Goal: Transaction & Acquisition: Purchase product/service

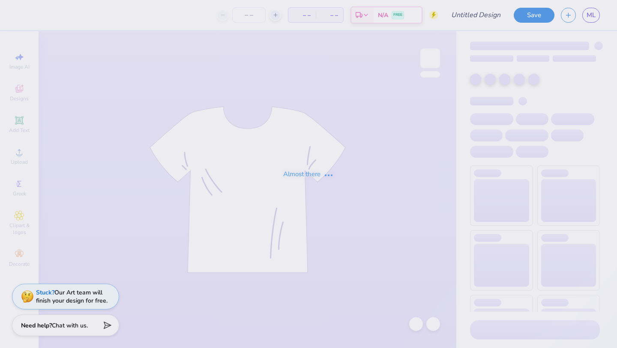
type input "Mia Laws : University of North Carolina at Chapel Hill"
type input "24"
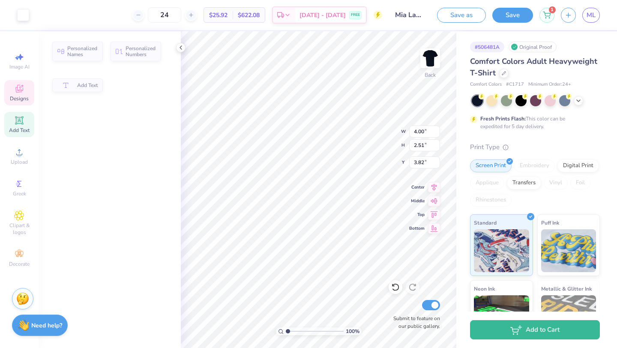
type input "4.00"
type input "2.51"
type input "3.82"
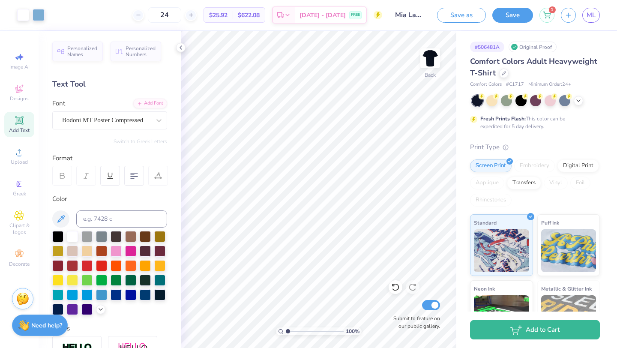
click at [609, 26] on div "Save as Save 1 ML" at bounding box center [527, 15] width 180 height 30
click at [592, 21] on link "ML" at bounding box center [591, 15] width 18 height 15
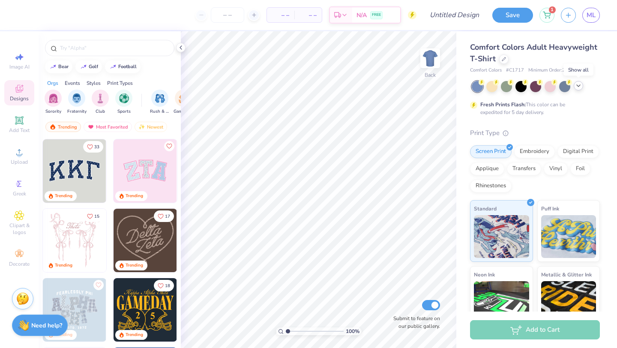
click at [576, 87] on icon at bounding box center [578, 85] width 7 height 7
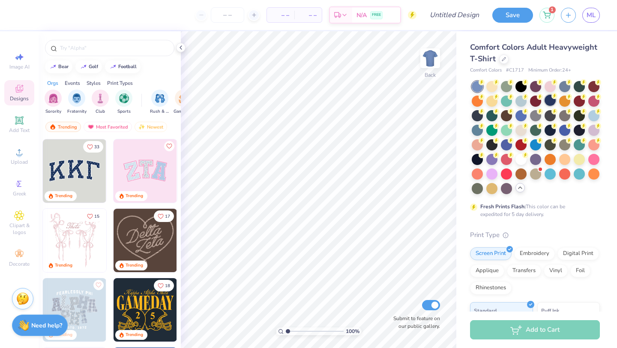
click at [544, 103] on div at bounding box center [536, 137] width 128 height 113
click at [551, 101] on div at bounding box center [550, 100] width 11 height 11
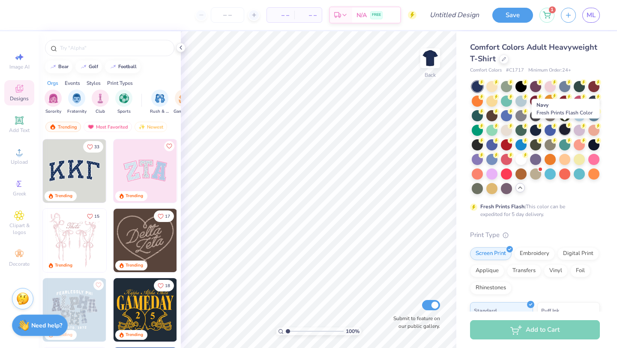
click at [568, 129] on div at bounding box center [564, 129] width 11 height 11
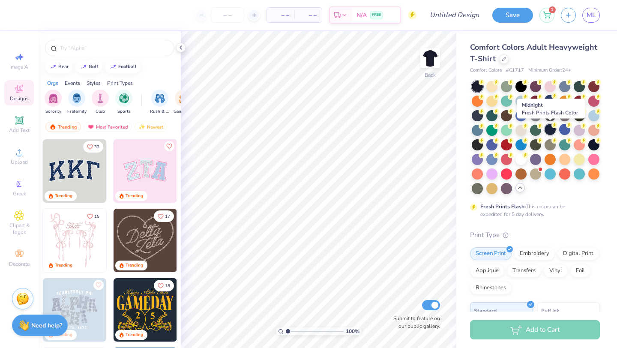
click at [548, 129] on div at bounding box center [550, 129] width 11 height 11
click at [502, 58] on icon at bounding box center [504, 58] width 4 height 4
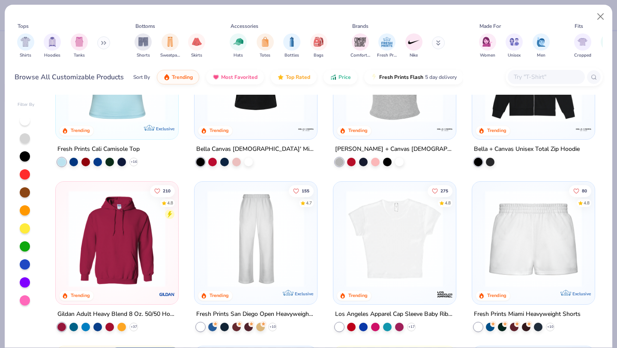
scroll to position [286, 0]
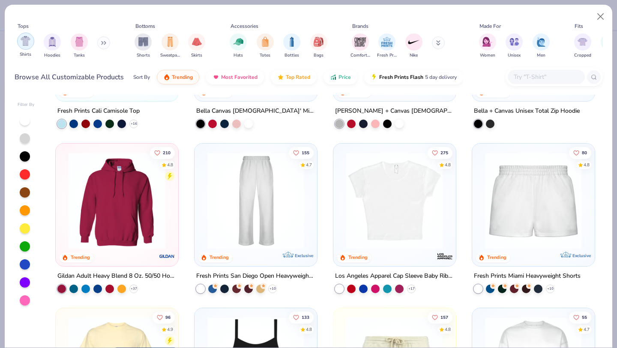
click at [28, 42] on img "filter for Shirts" at bounding box center [26, 41] width 10 height 10
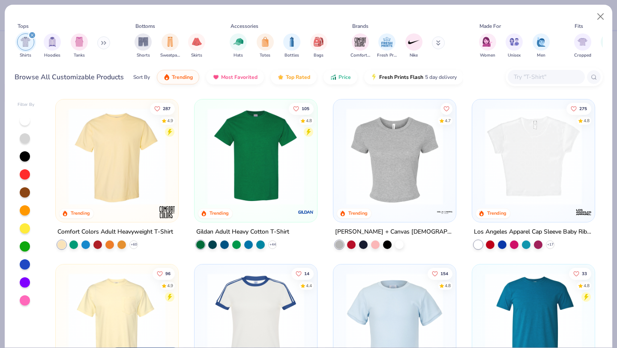
scroll to position [122, 0]
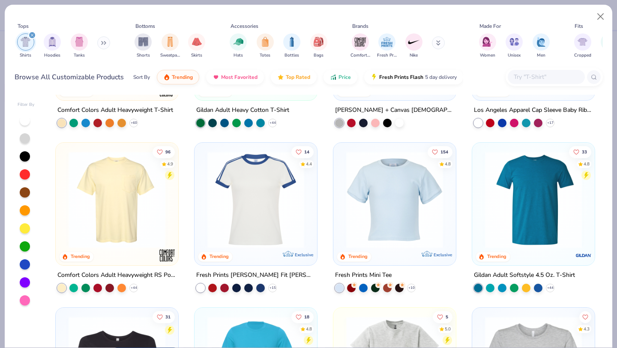
click at [100, 218] on img at bounding box center [116, 199] width 105 height 97
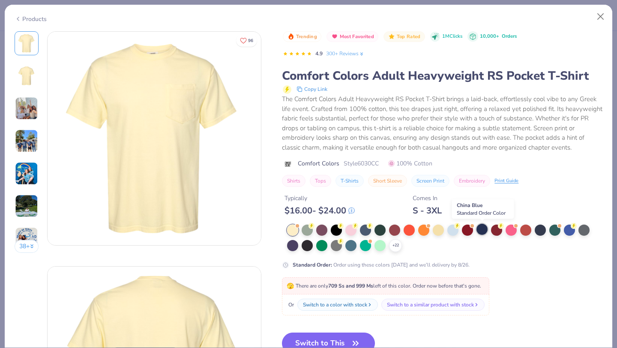
click at [479, 230] on div at bounding box center [481, 229] width 11 height 11
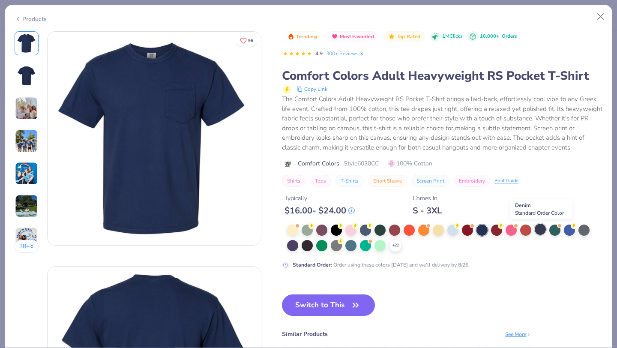
click at [537, 232] on div at bounding box center [540, 229] width 11 height 11
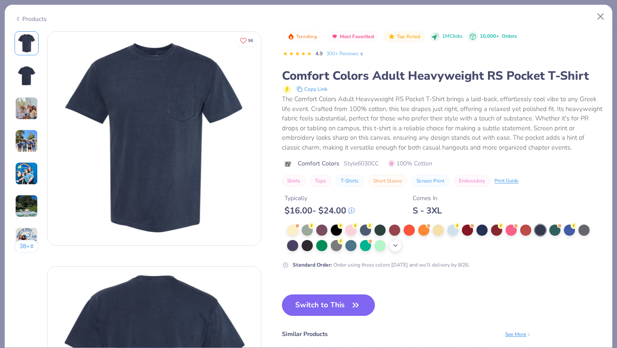
click at [396, 247] on icon at bounding box center [395, 245] width 7 height 7
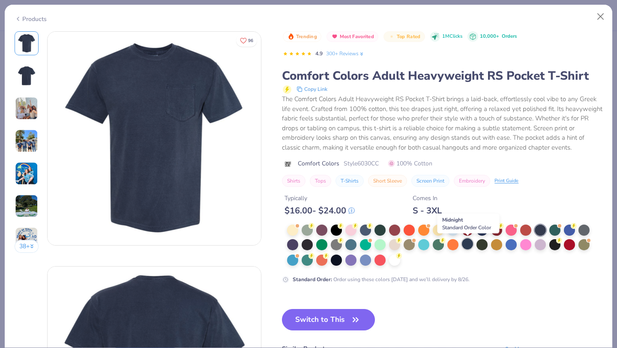
click at [467, 244] on div at bounding box center [467, 243] width 11 height 11
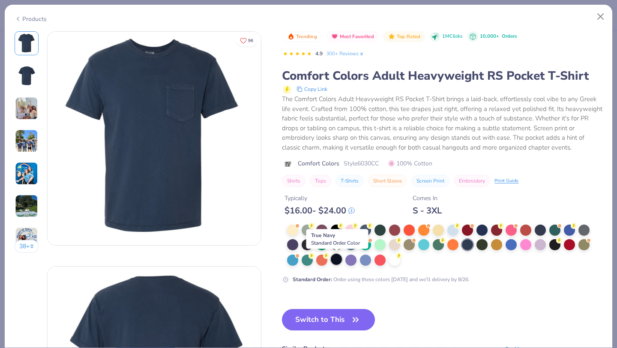
click at [334, 264] on div at bounding box center [336, 259] width 11 height 11
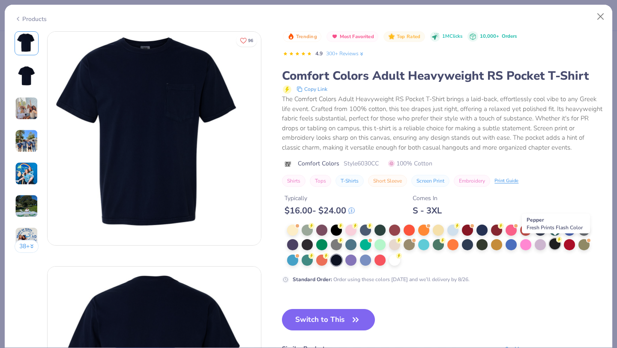
click at [555, 247] on div at bounding box center [554, 243] width 11 height 11
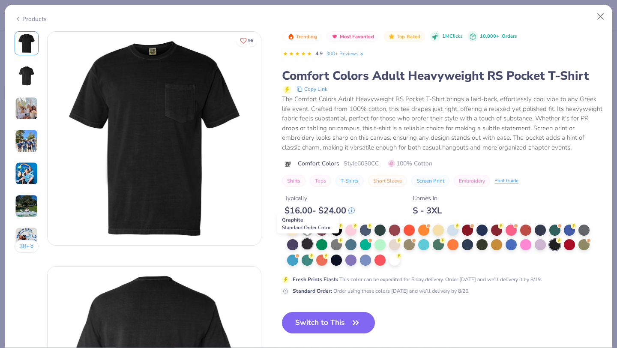
click at [305, 245] on div at bounding box center [307, 243] width 11 height 11
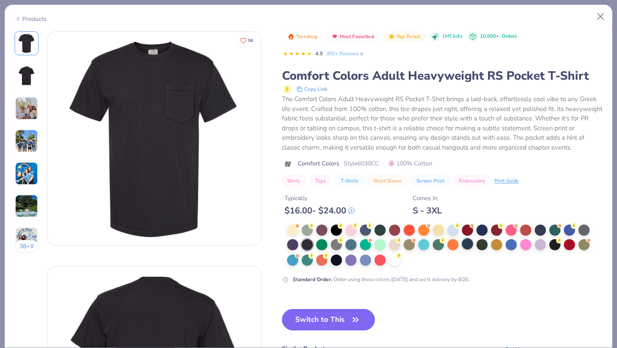
click at [467, 243] on div at bounding box center [467, 243] width 11 height 11
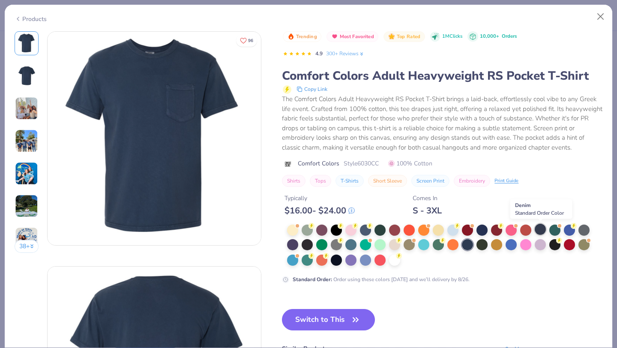
click at [544, 228] on div at bounding box center [540, 229] width 11 height 11
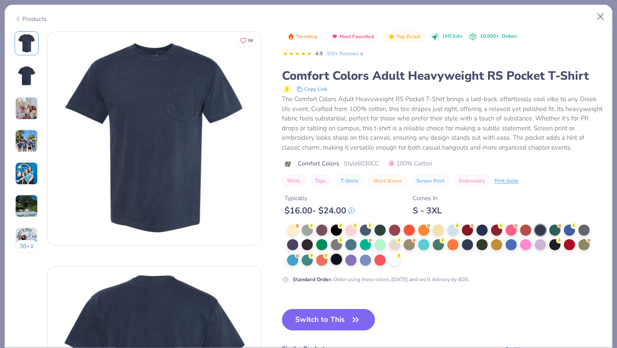
click at [335, 260] on div at bounding box center [336, 259] width 11 height 11
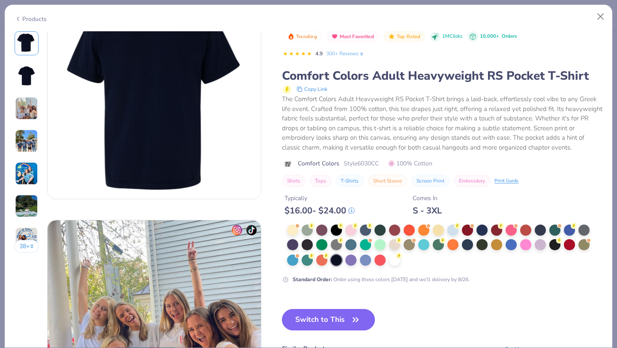
scroll to position [293, 0]
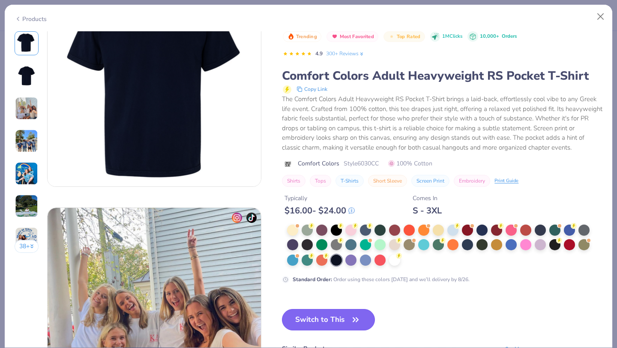
click at [323, 323] on button "Switch to This" at bounding box center [328, 319] width 93 height 21
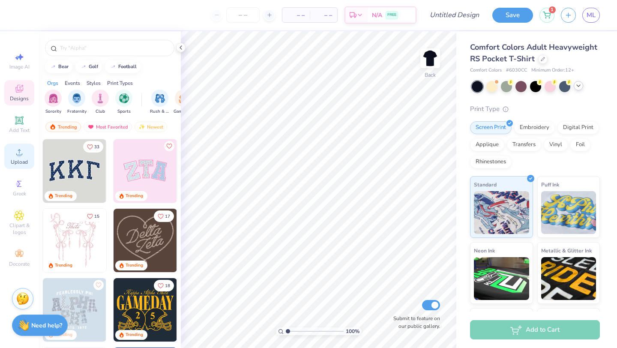
click at [15, 164] on span "Upload" at bounding box center [19, 162] width 17 height 7
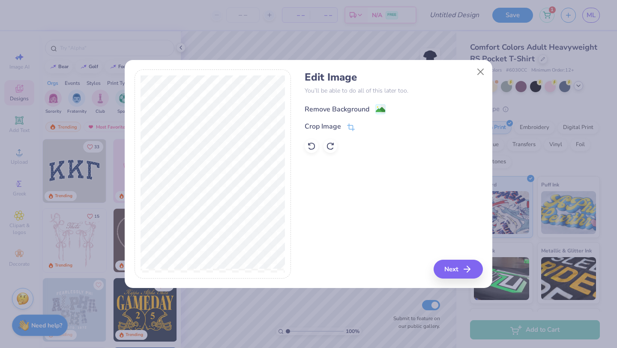
click at [351, 108] on div "Remove Background" at bounding box center [337, 109] width 65 height 10
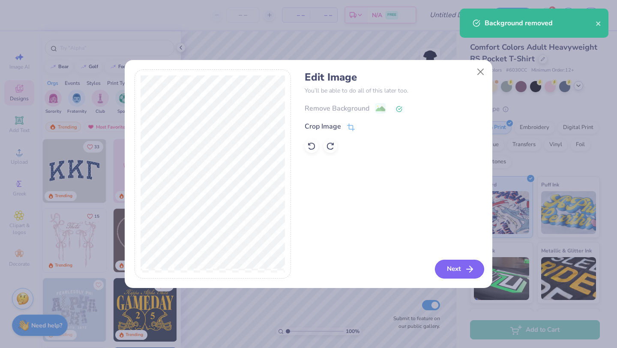
click at [462, 260] on button "Next" at bounding box center [459, 269] width 49 height 19
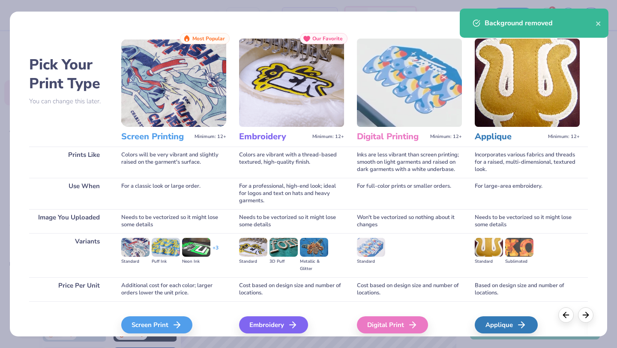
click at [153, 314] on div "Screen Print We'll vectorize your image." at bounding box center [173, 324] width 105 height 46
click at [149, 326] on div "Screen Print" at bounding box center [158, 324] width 71 height 17
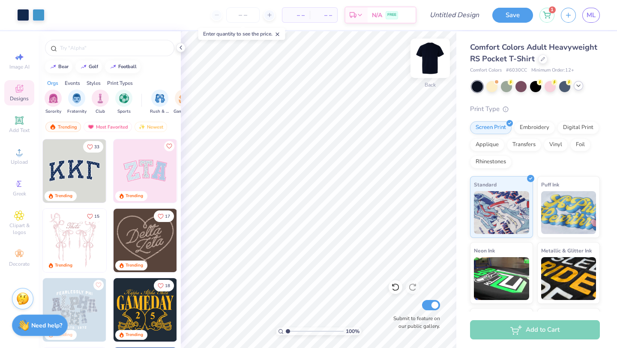
click at [431, 54] on img at bounding box center [430, 58] width 34 height 34
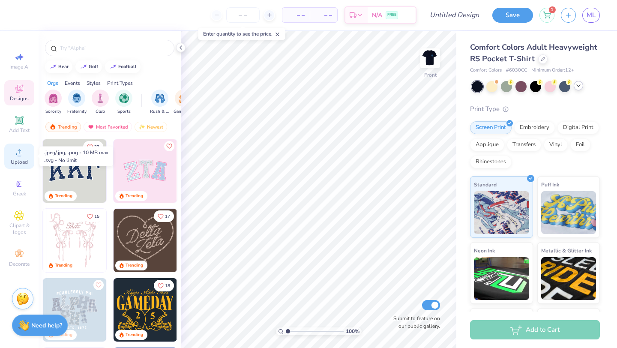
click at [27, 167] on div "Upload" at bounding box center [19, 156] width 30 height 25
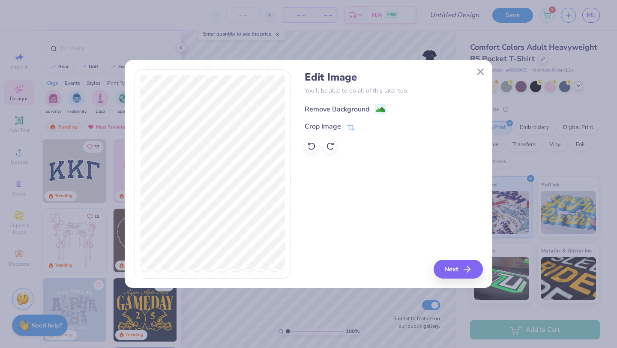
click at [344, 111] on div "Remove Background" at bounding box center [337, 109] width 65 height 10
click at [311, 149] on icon at bounding box center [311, 146] width 9 height 9
click at [331, 145] on icon at bounding box center [330, 146] width 9 height 9
click at [444, 271] on button "Next" at bounding box center [459, 269] width 49 height 19
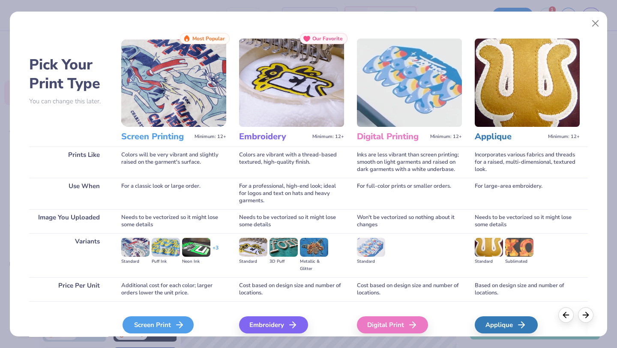
click at [171, 326] on div "Screen Print" at bounding box center [158, 324] width 71 height 17
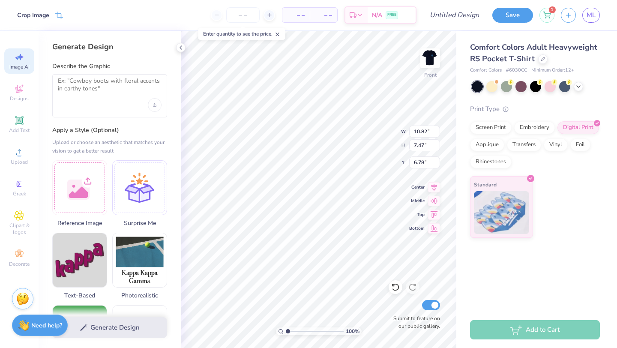
select select "4"
